Goal: Information Seeking & Learning: Learn about a topic

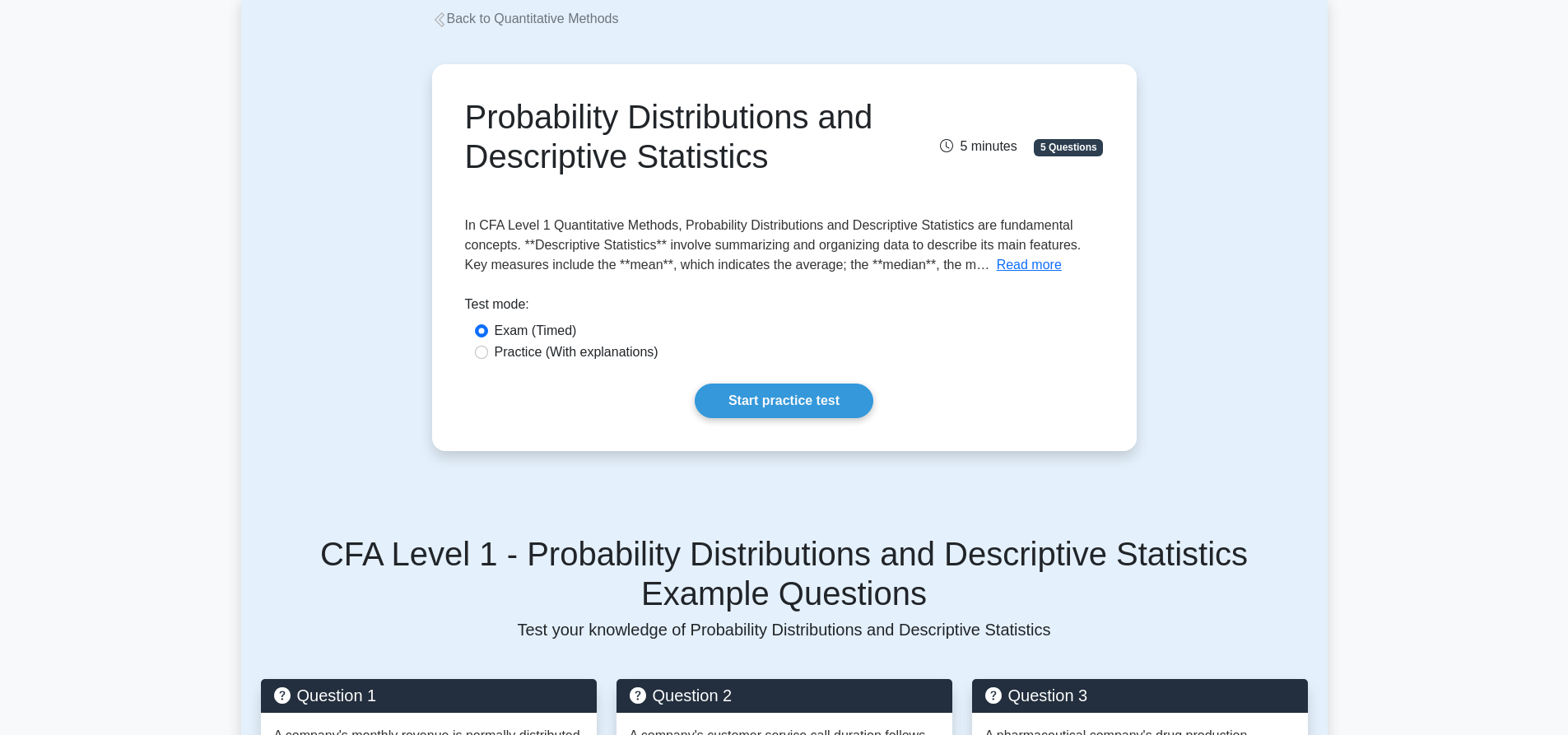
scroll to position [82, 0]
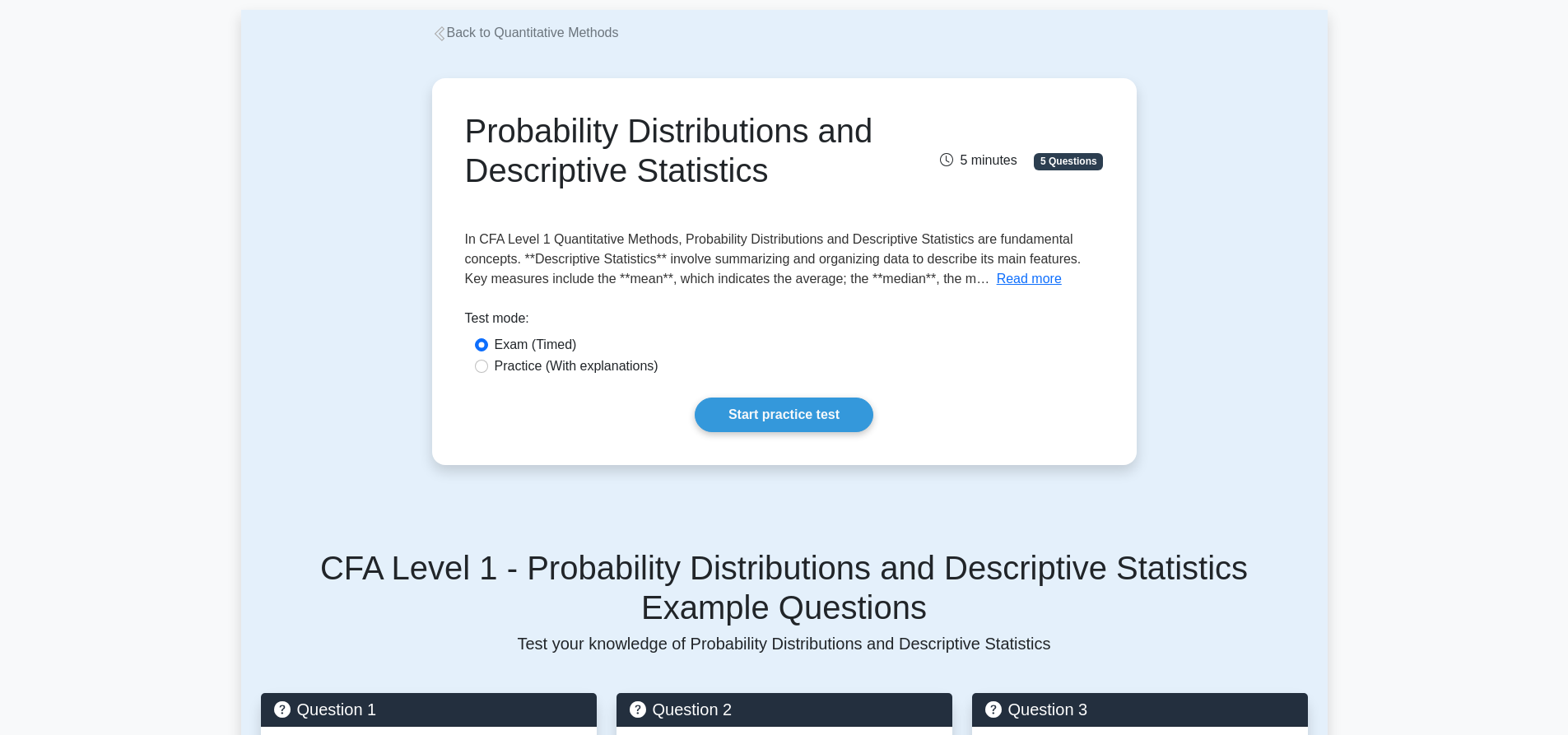
click at [1016, 266] on span "In CFA Level 1 Quantitative Methods, Probability Distributions and Descriptive …" at bounding box center [774, 258] width 617 height 53
click at [1002, 282] on button "Read more" at bounding box center [1029, 279] width 65 height 20
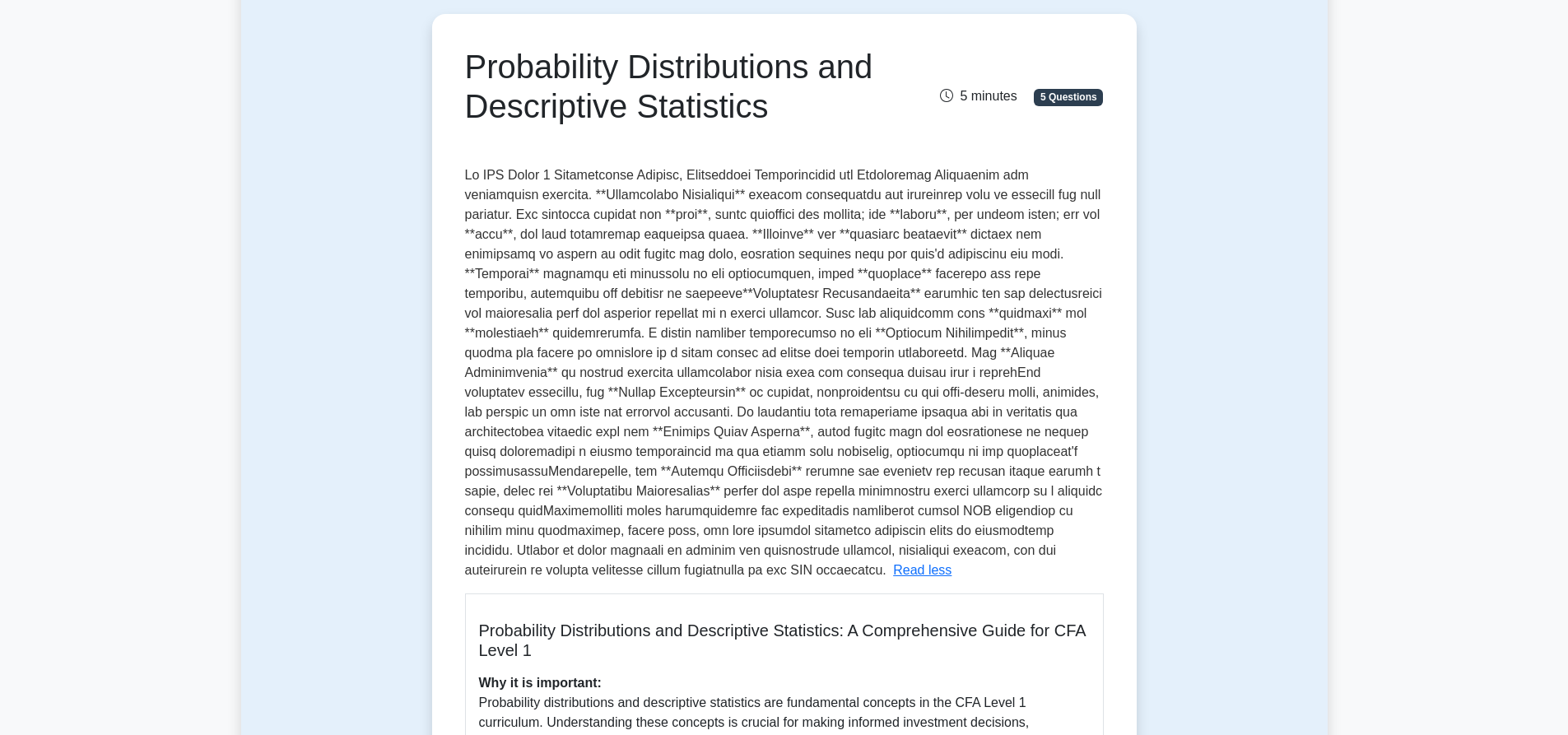
scroll to position [329, 0]
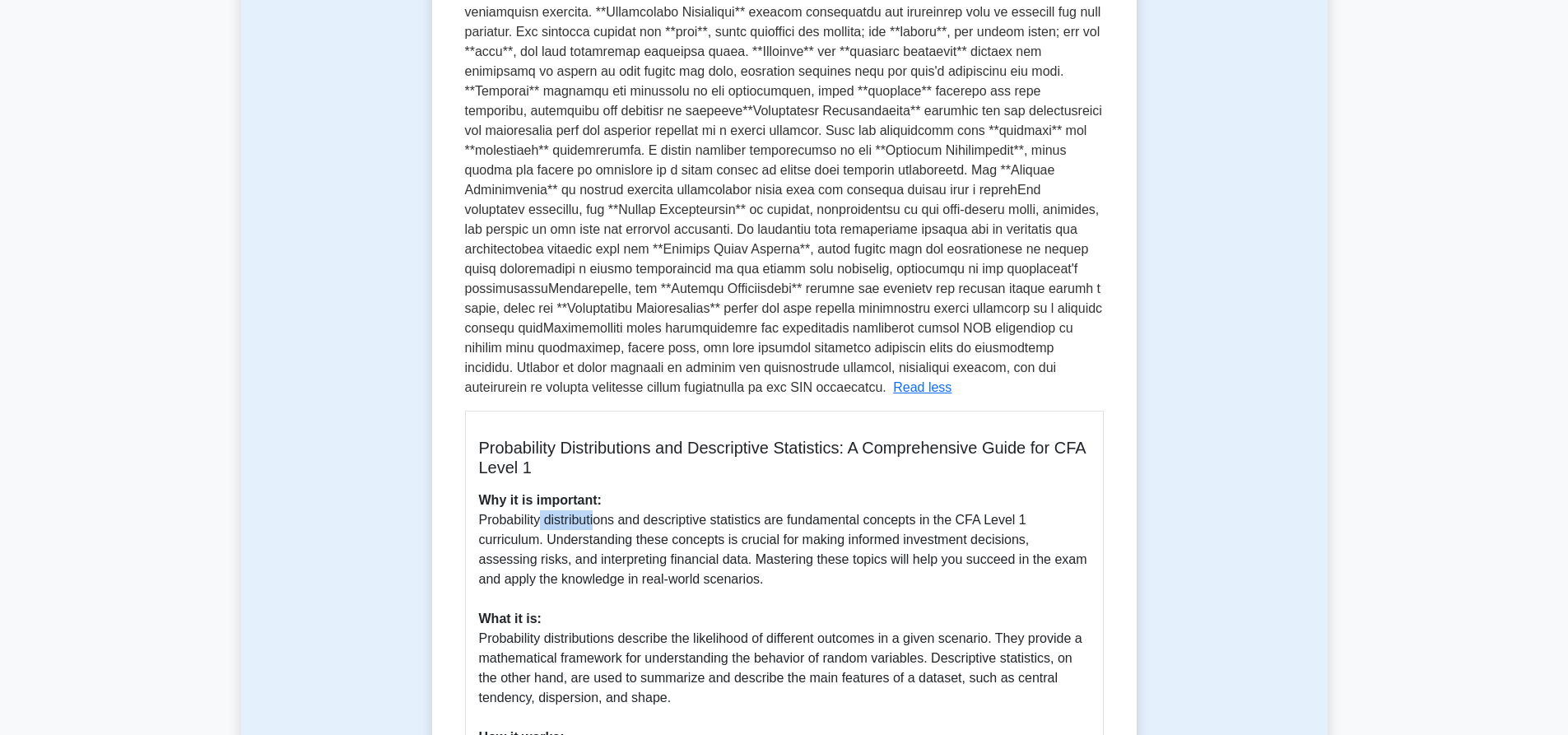
drag, startPoint x: 591, startPoint y: 520, endPoint x: 605, endPoint y: 518, distance: 14.1
drag, startPoint x: 675, startPoint y: 530, endPoint x: 689, endPoint y: 526, distance: 14.6
drag, startPoint x: 781, startPoint y: 521, endPoint x: 883, endPoint y: 521, distance: 102.0
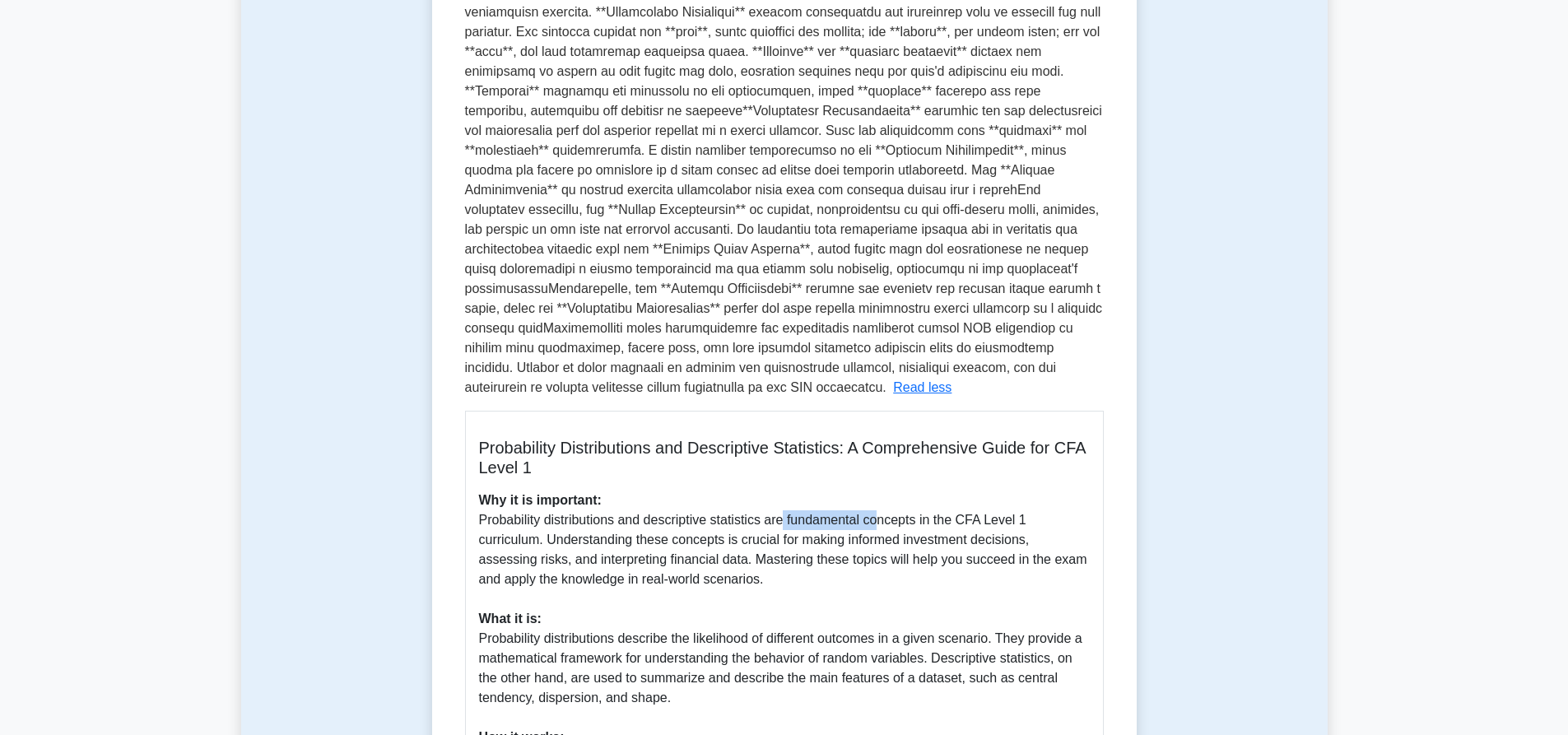
drag, startPoint x: 973, startPoint y: 516, endPoint x: 1014, endPoint y: 517, distance: 41.0
drag, startPoint x: 560, startPoint y: 541, endPoint x: 687, endPoint y: 541, distance: 127.0
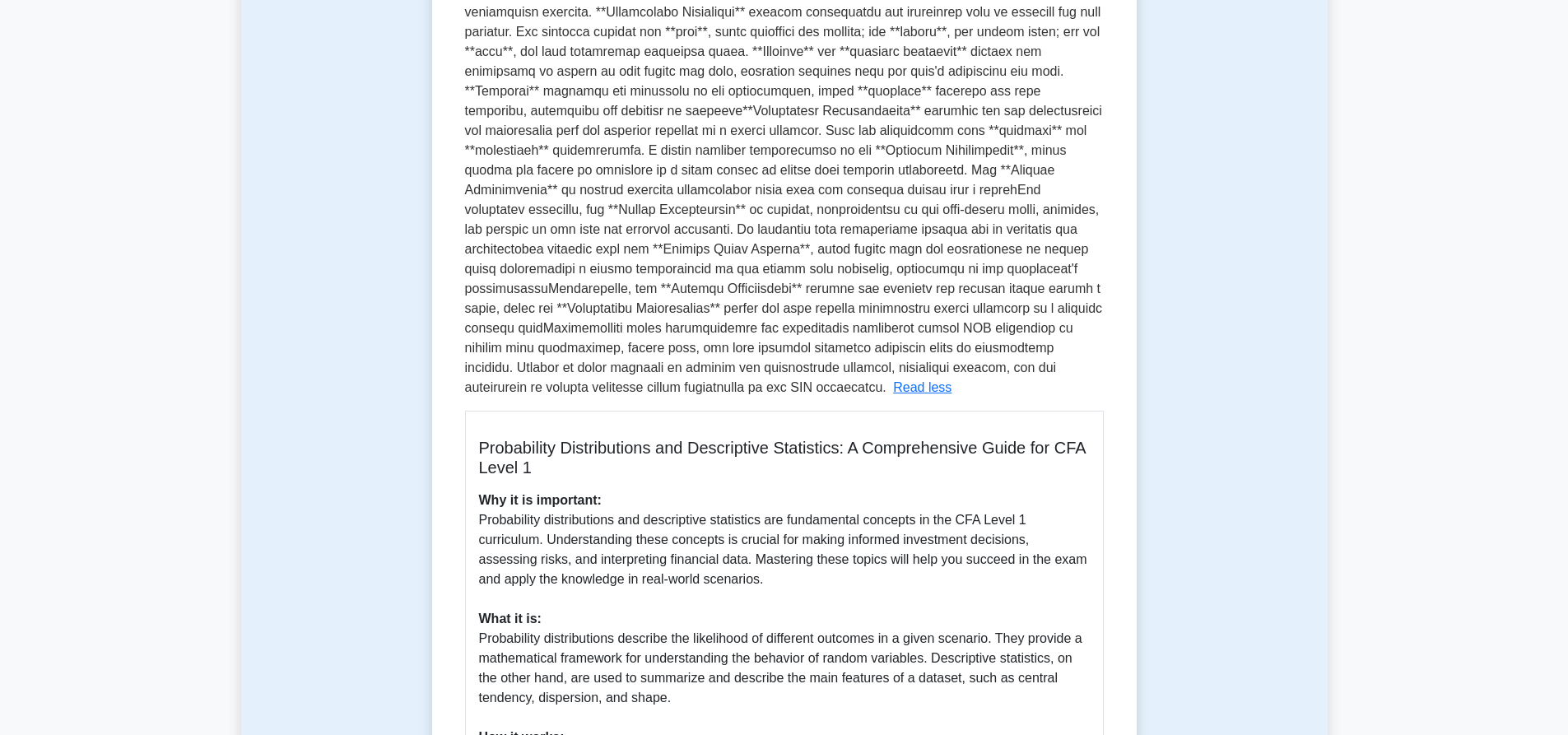
drag, startPoint x: 764, startPoint y: 548, endPoint x: 802, endPoint y: 542, distance: 38.5
drag, startPoint x: 838, startPoint y: 542, endPoint x: 885, endPoint y: 548, distance: 47.4
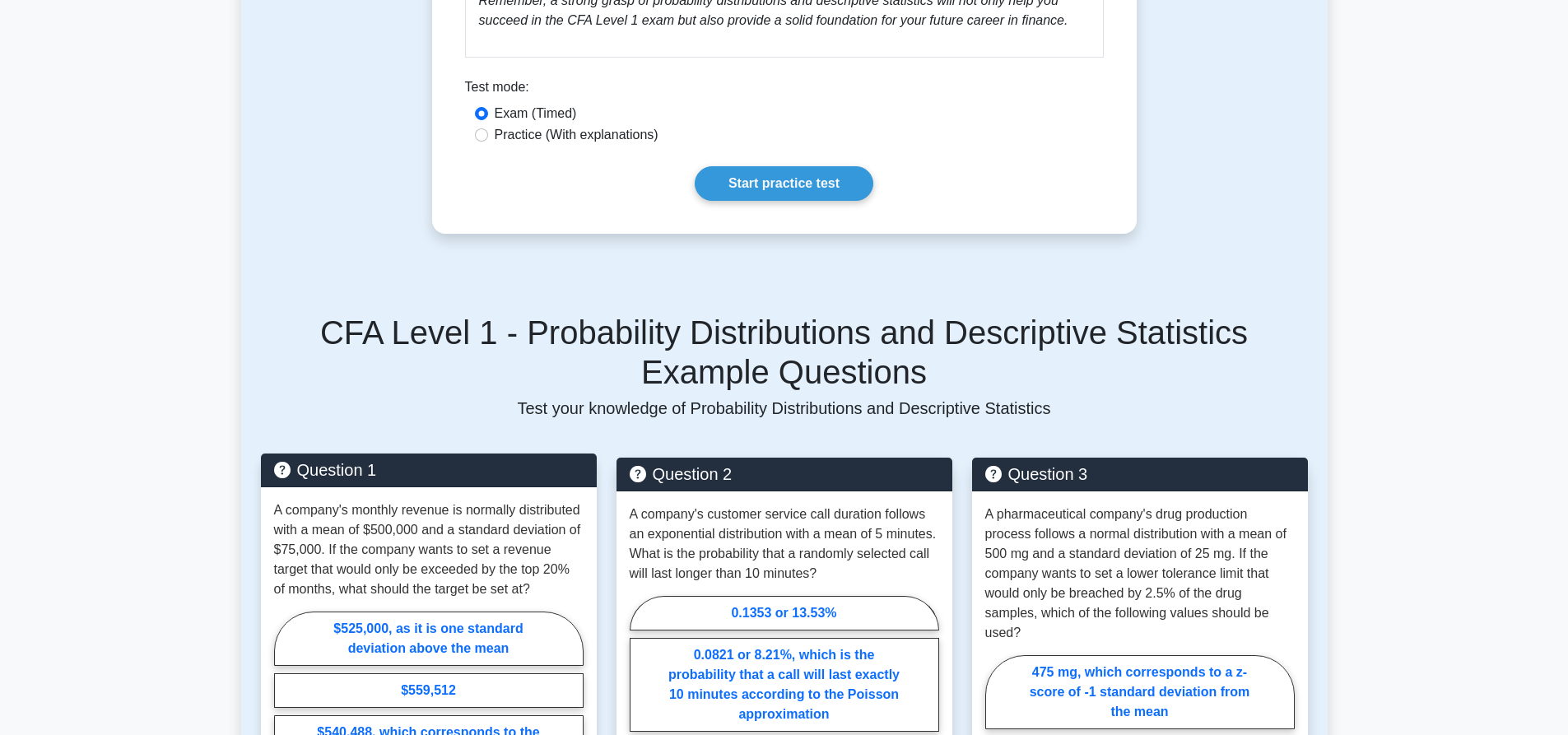
scroll to position [1728, 0]
